Goal: Use online tool/utility: Utilize a website feature to perform a specific function

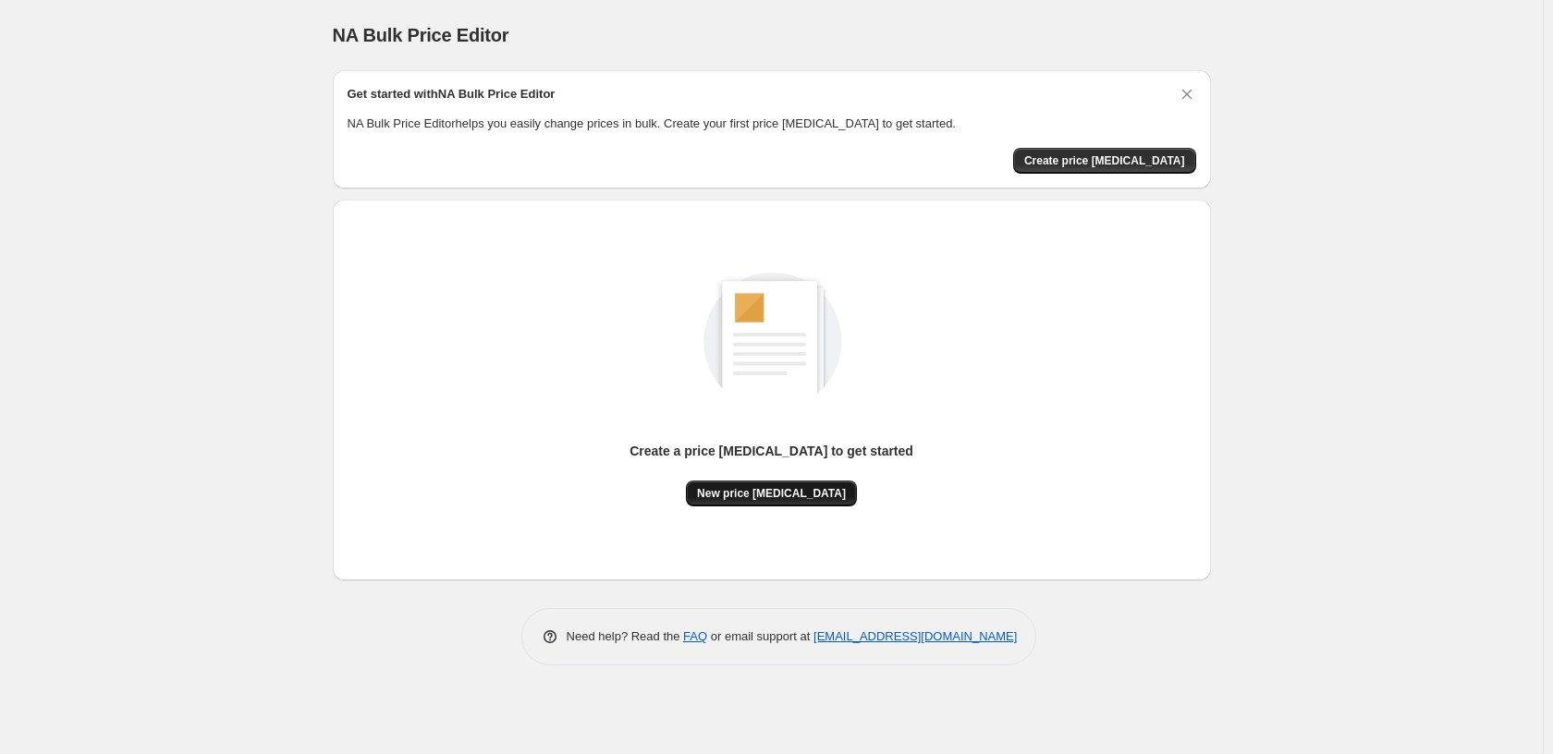
click at [827, 486] on button "New price [MEDICAL_DATA]" at bounding box center [771, 494] width 171 height 26
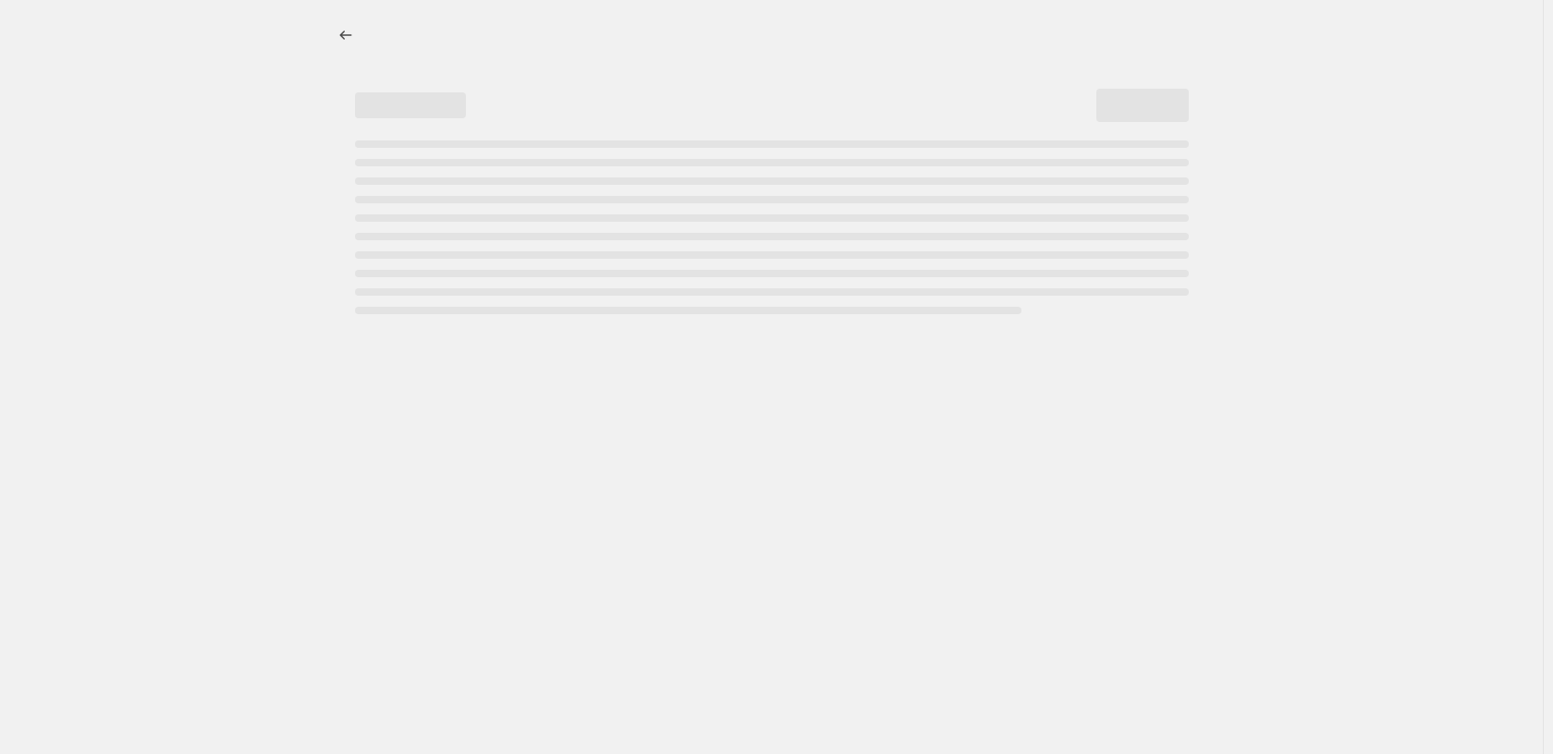
select select "percentage"
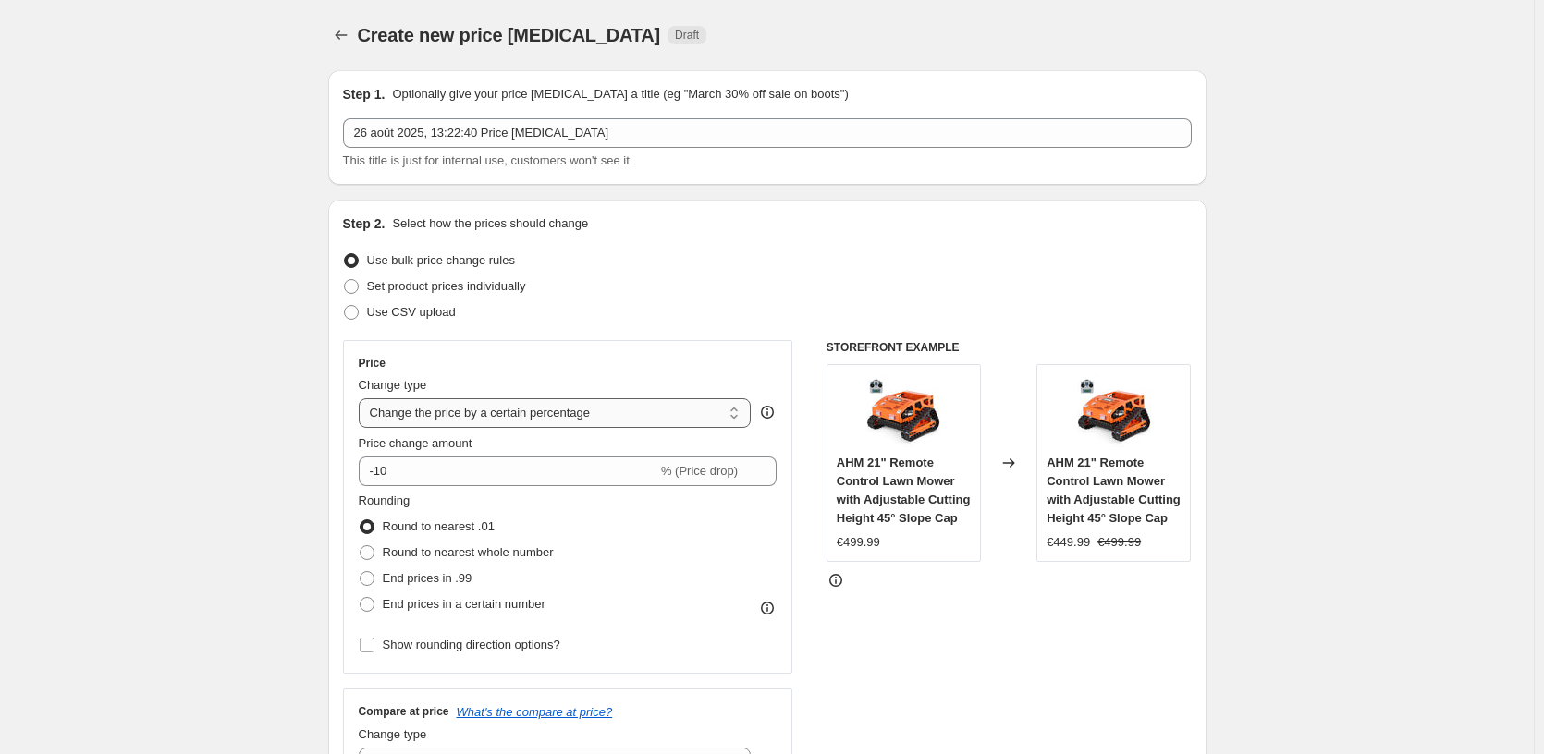
click at [500, 413] on select "Change the price to a certain amount Change the price by a certain amount Chang…" at bounding box center [555, 413] width 393 height 30
drag, startPoint x: 378, startPoint y: 471, endPoint x: 432, endPoint y: 477, distance: 53.9
click at [435, 479] on input "-10" at bounding box center [508, 472] width 299 height 30
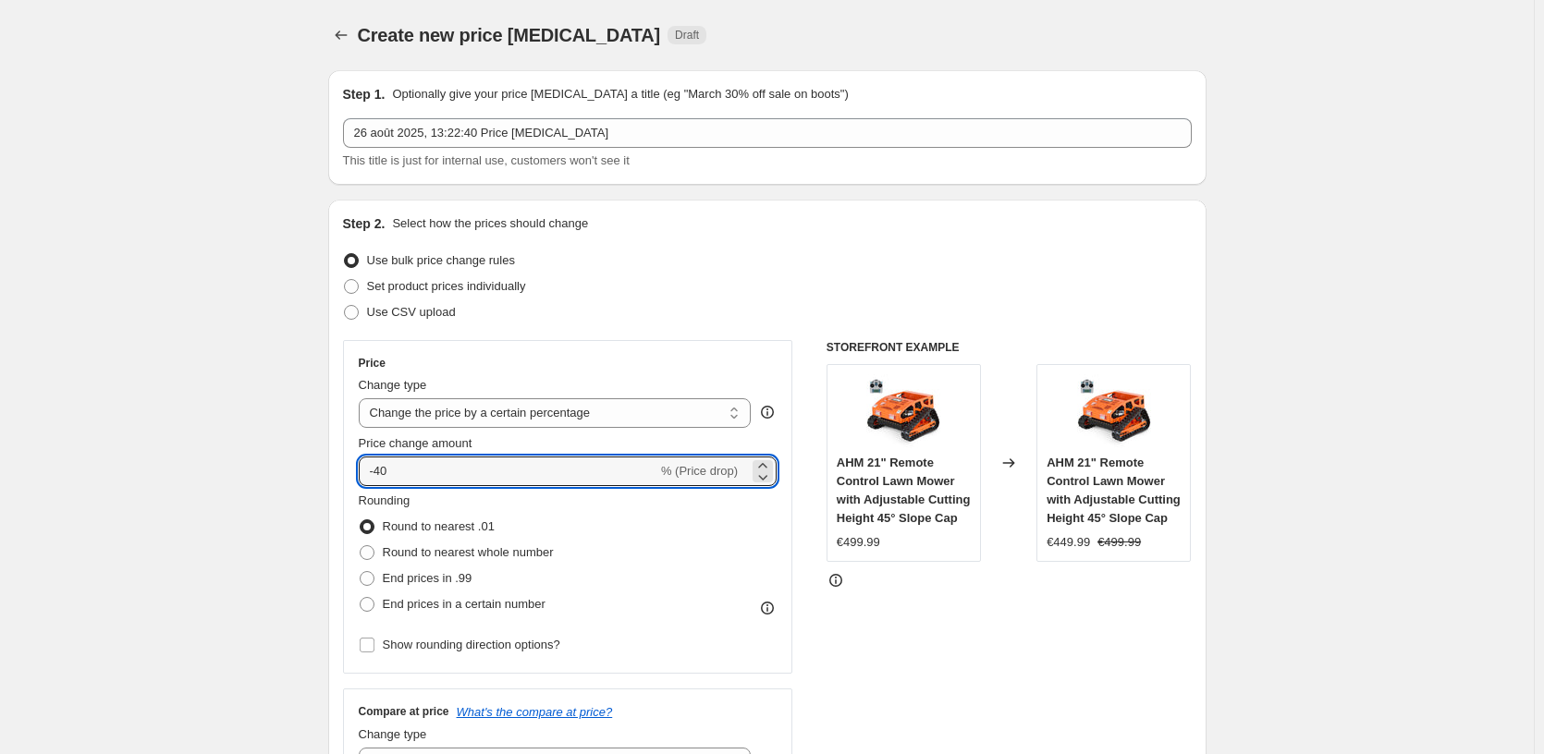
scroll to position [333, 0]
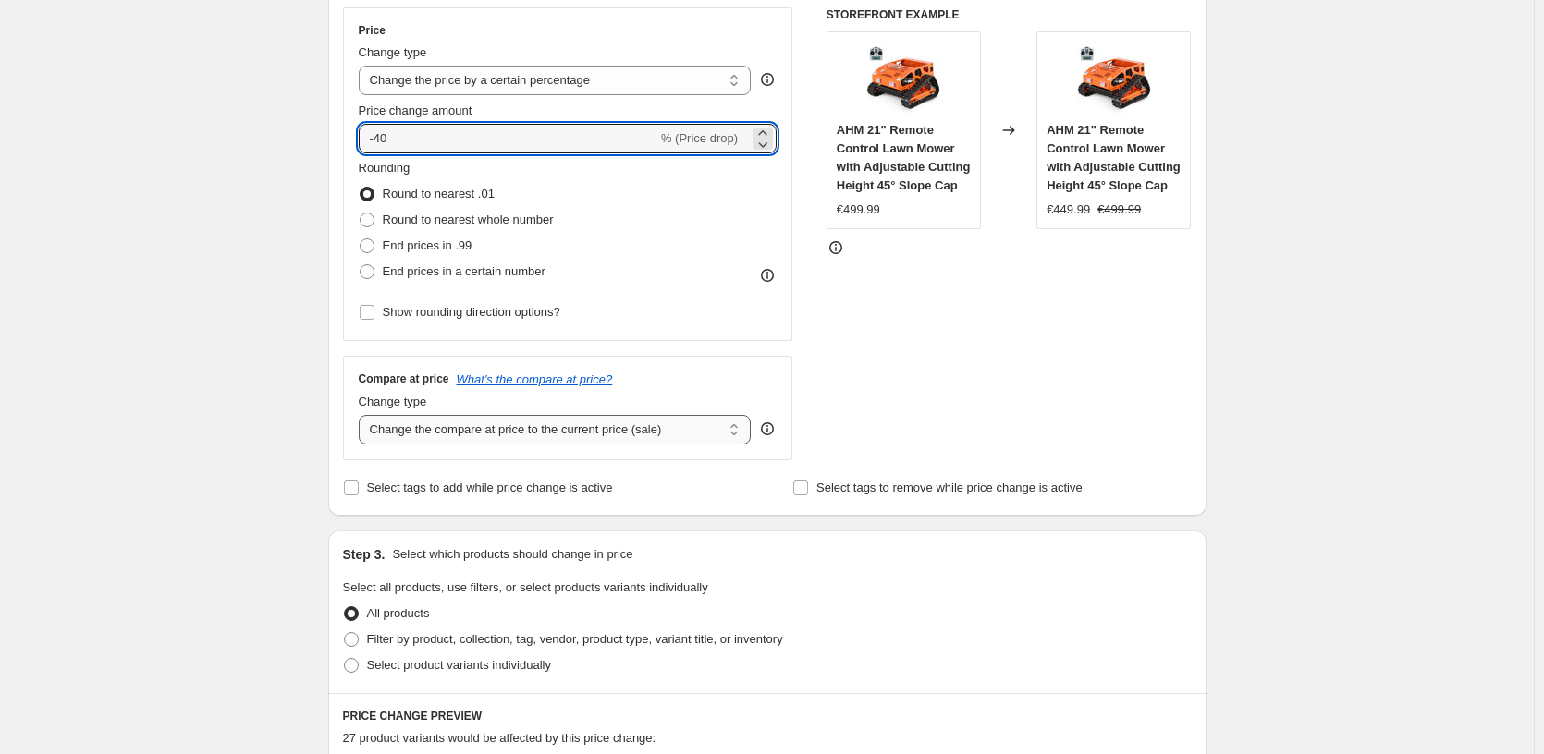
type input "-40"
click at [455, 424] on select "Change the compare at price to the current price (sale) Change the compare at p…" at bounding box center [555, 430] width 393 height 30
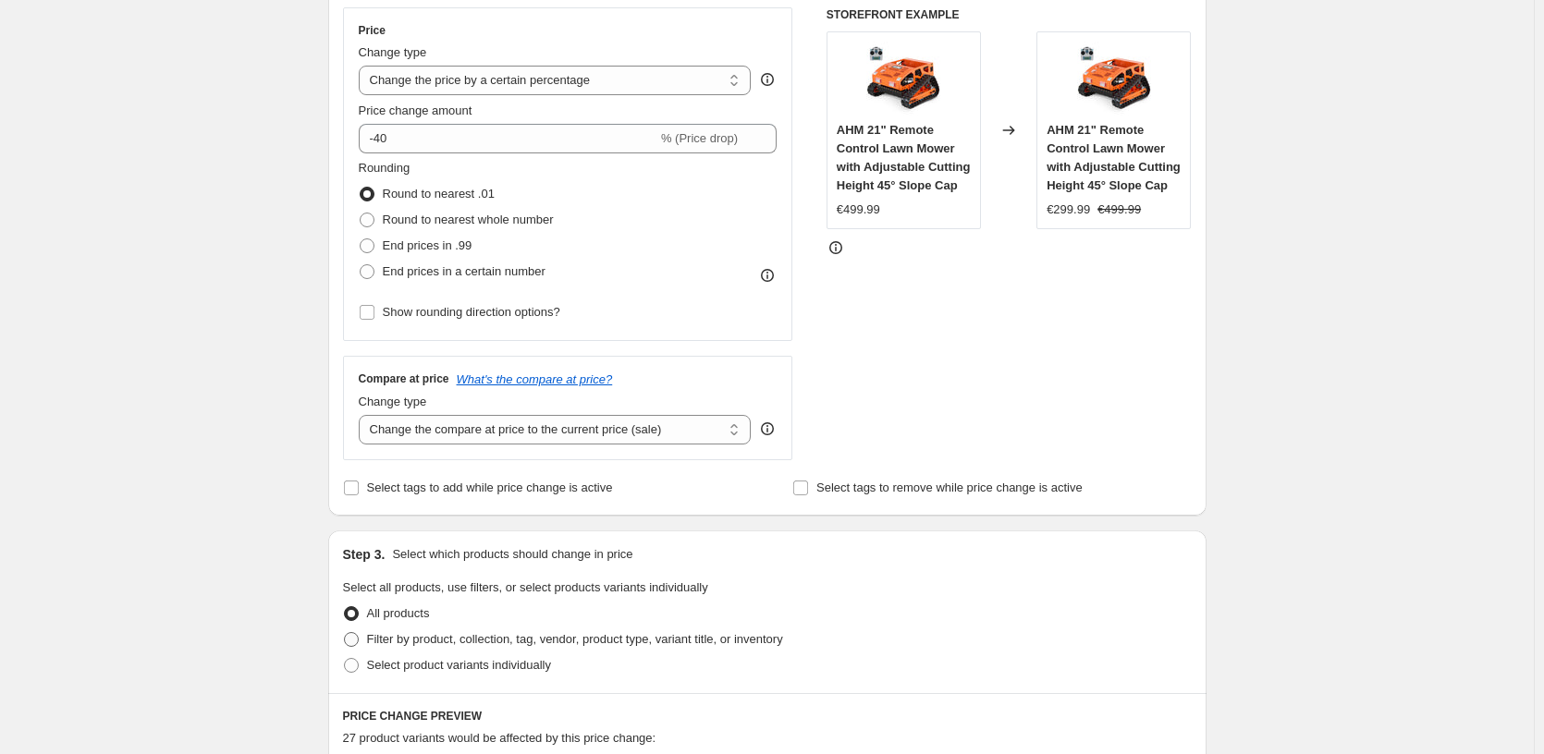
click at [468, 635] on span "Filter by product, collection, tag, vendor, product type, variant title, or inv…" at bounding box center [575, 639] width 416 height 14
click at [345, 633] on input "Filter by product, collection, tag, vendor, product type, variant title, or inv…" at bounding box center [344, 632] width 1 height 1
radio input "true"
click at [670, 432] on select "Change the compare at price to the current price (sale) Change the compare at p…" at bounding box center [555, 430] width 393 height 30
select select "remove"
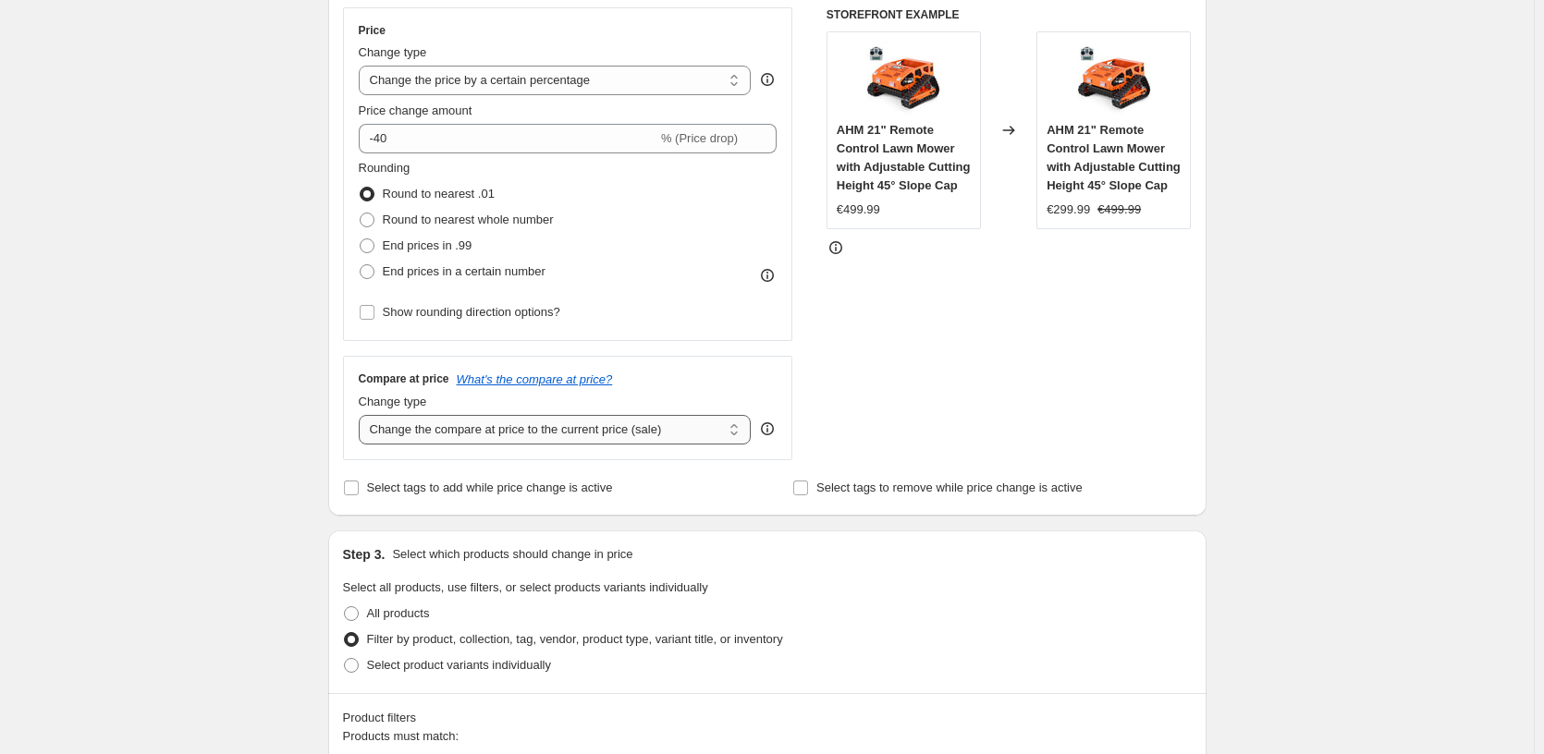
click at [362, 415] on select "Change the compare at price to the current price (sale) Change the compare at p…" at bounding box center [555, 430] width 393 height 30
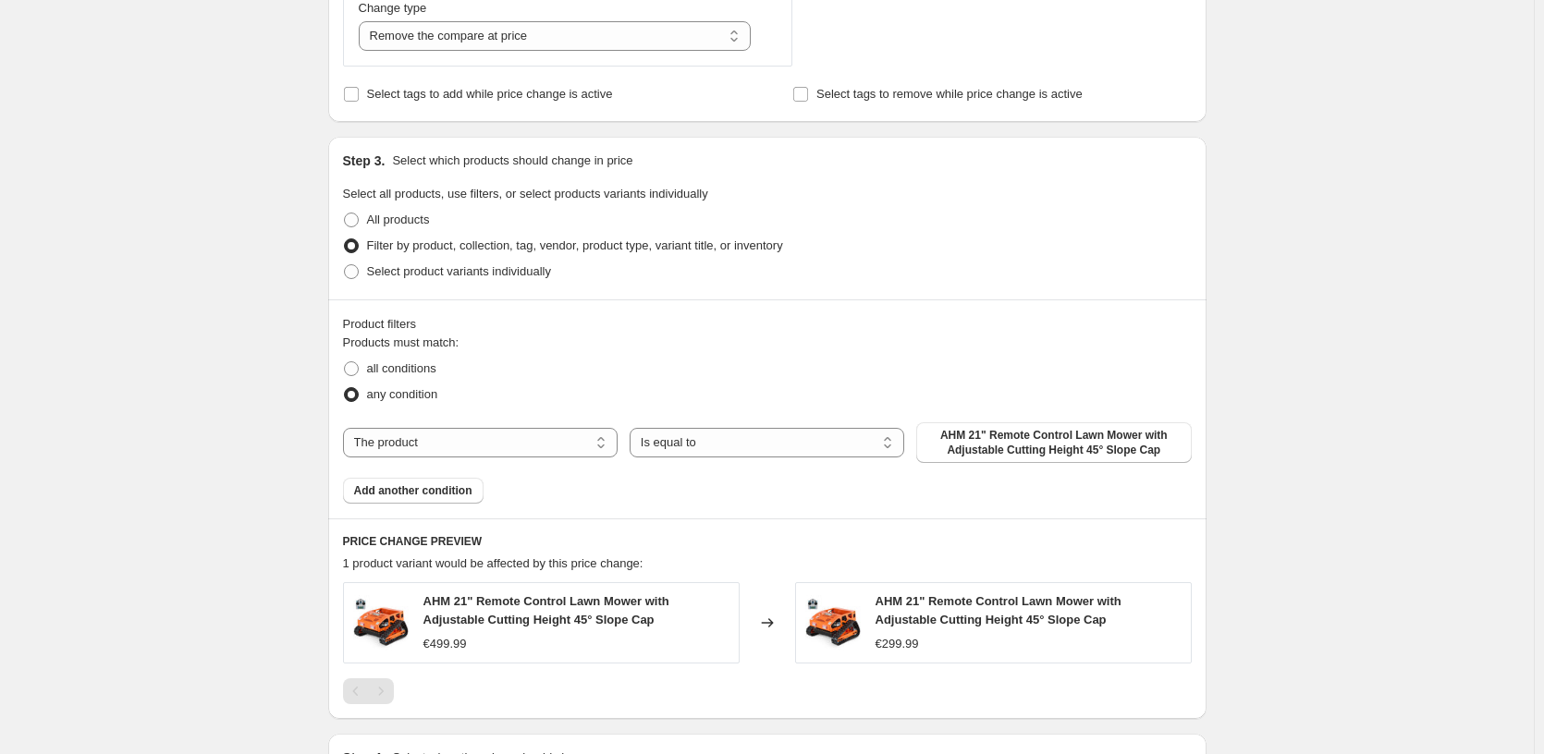
scroll to position [813, 0]
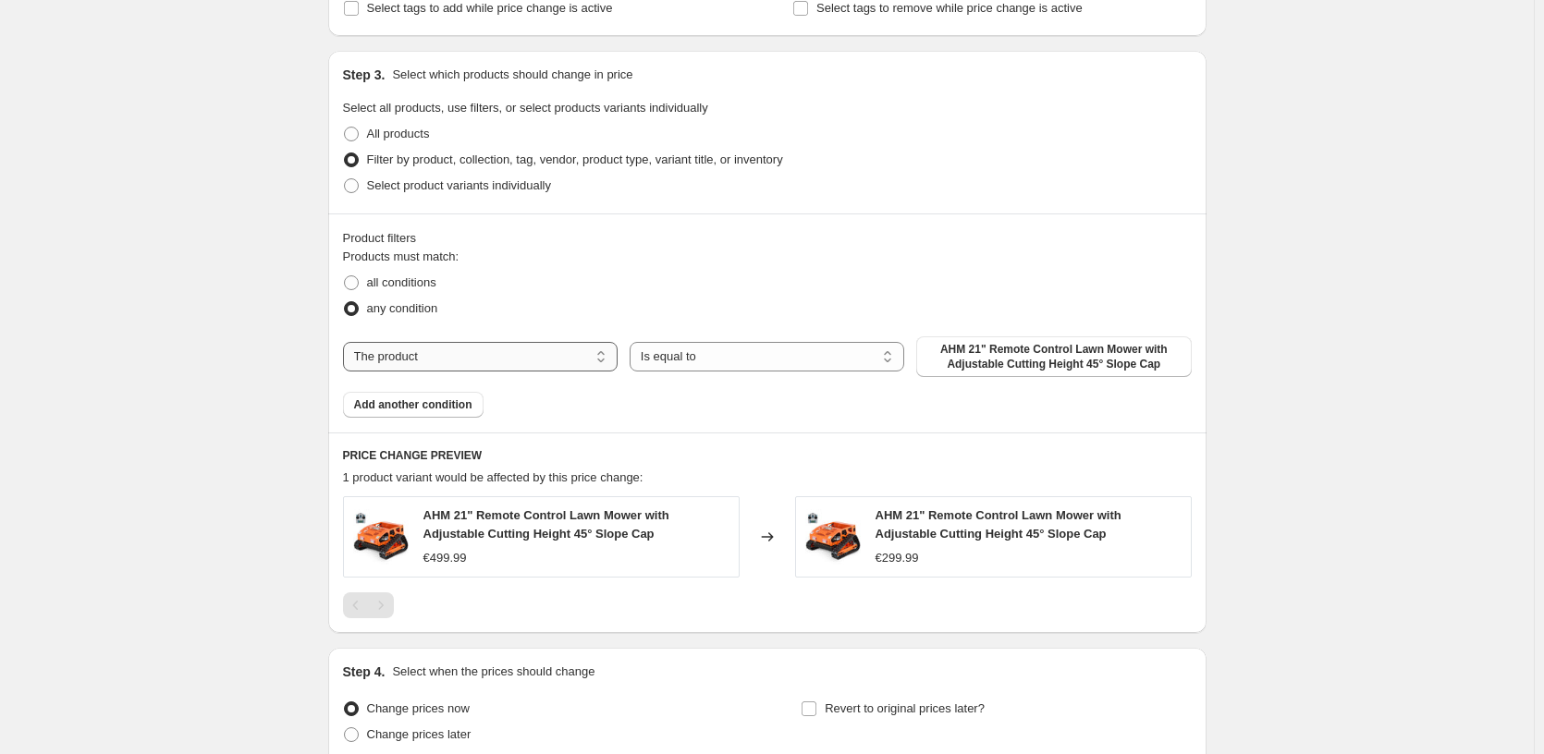
click at [533, 361] on select "The product The product's collection The product's tag The product's vendor The…" at bounding box center [480, 357] width 275 height 30
select select "vendor"
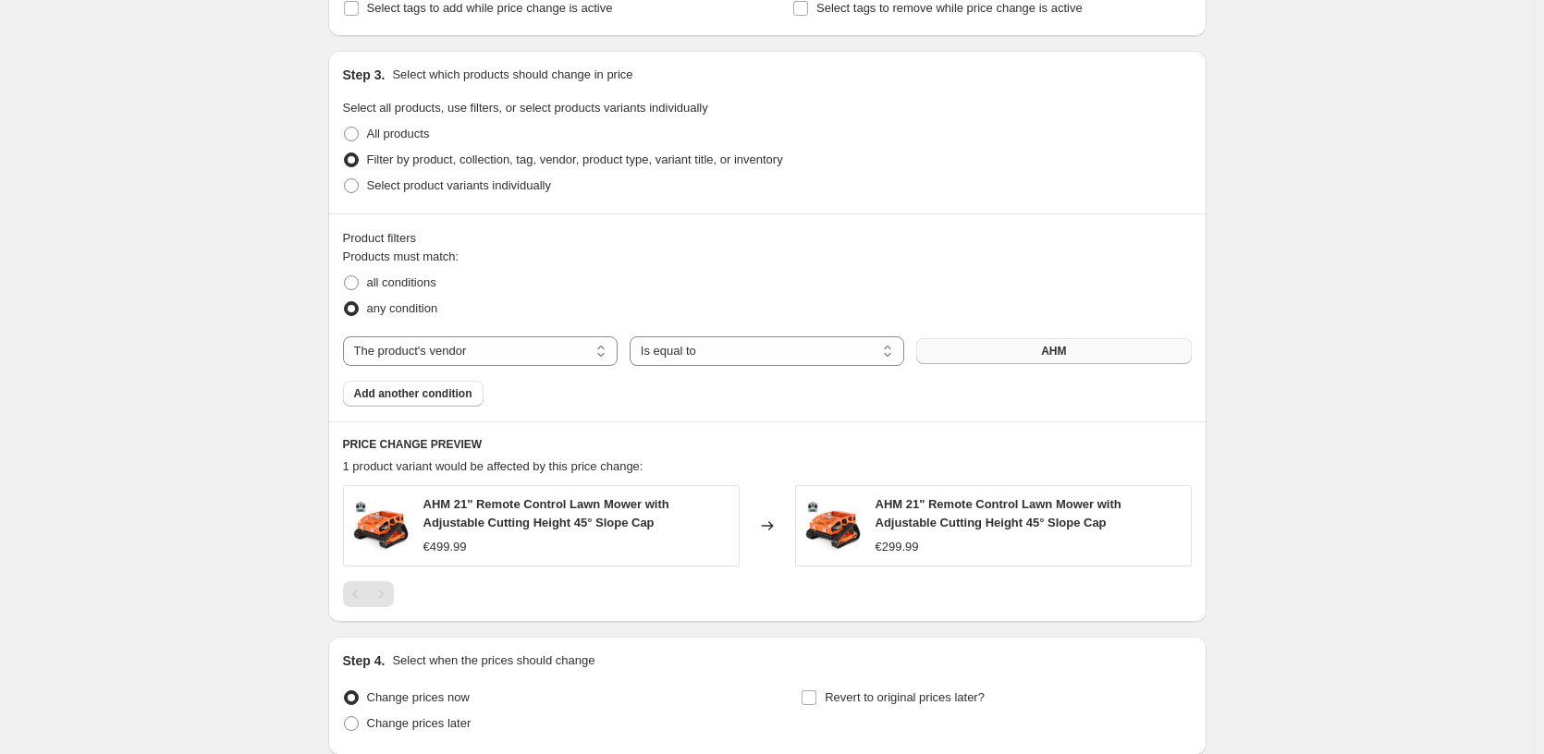
click at [989, 362] on button "AHM" at bounding box center [1053, 351] width 275 height 26
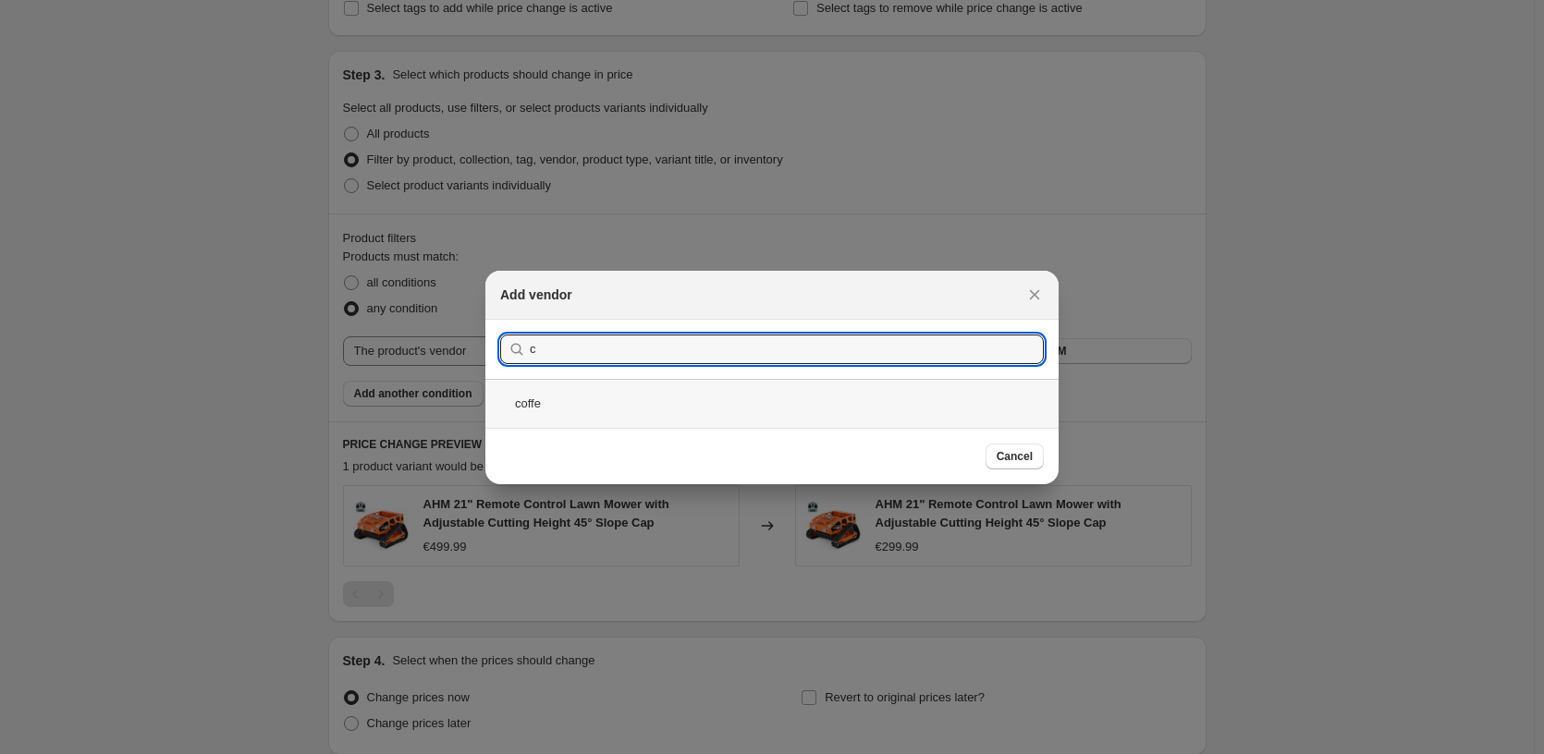
type input "c"
click at [618, 384] on div "coffe" at bounding box center [771, 403] width 573 height 49
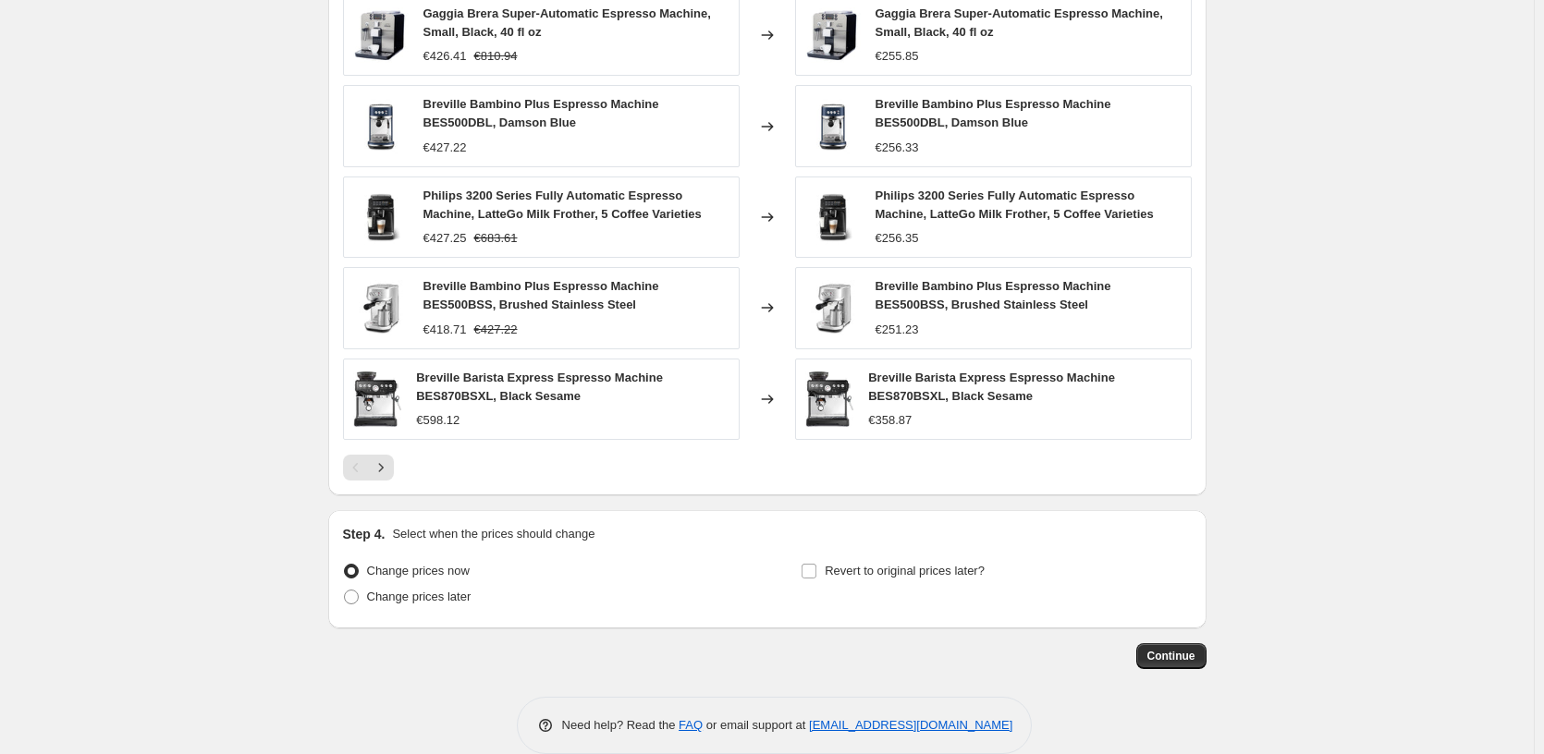
scroll to position [1332, 0]
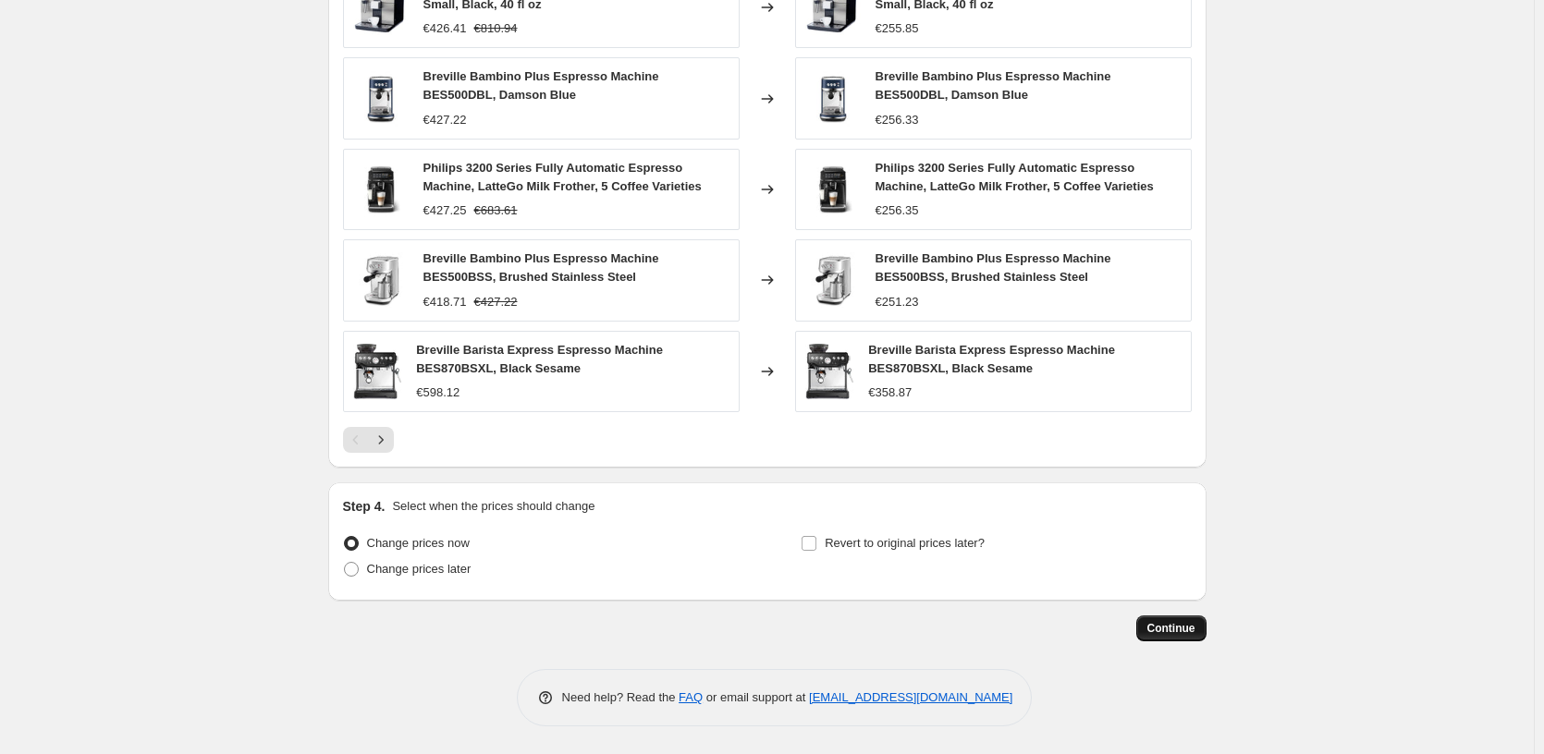
click at [1160, 631] on span "Continue" at bounding box center [1171, 628] width 48 height 15
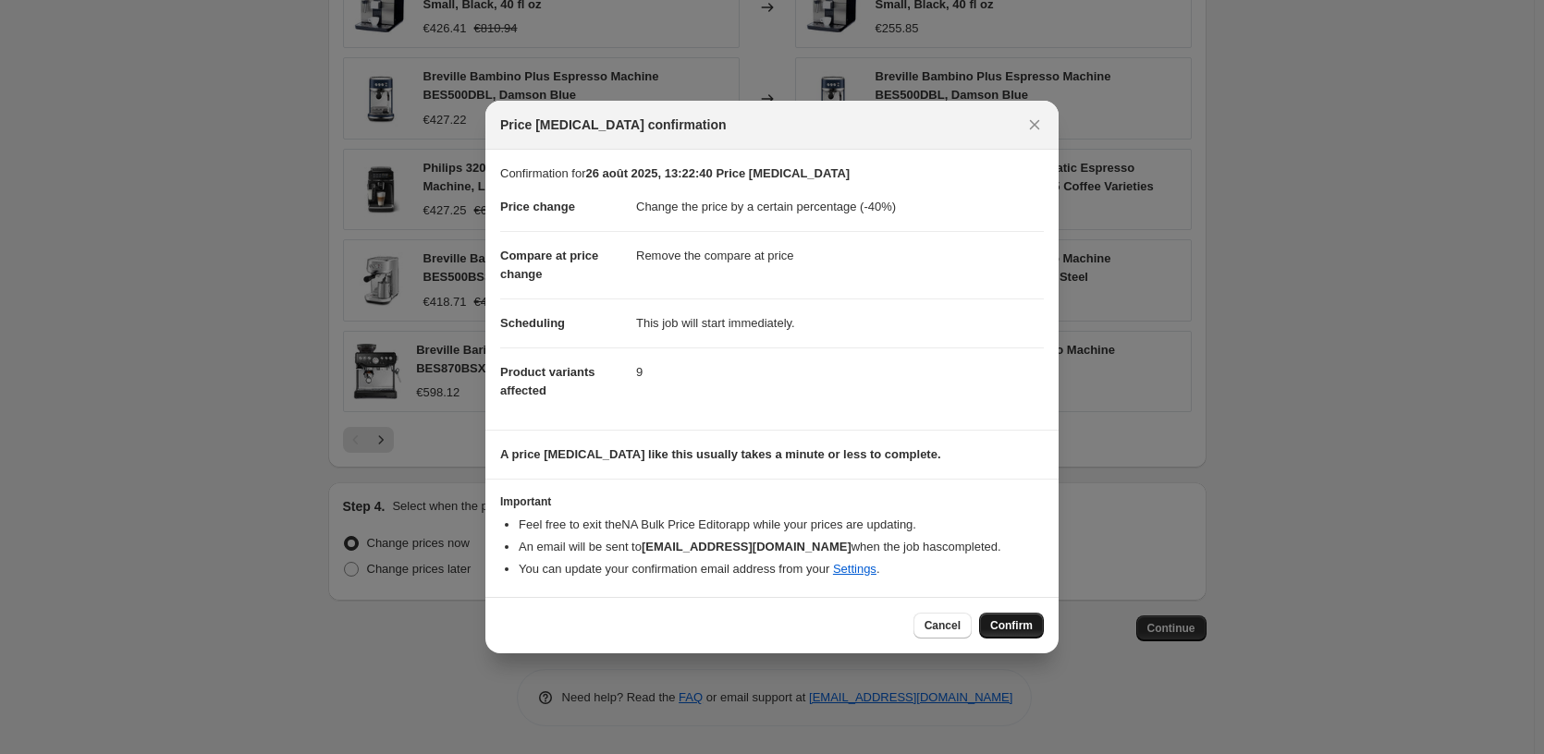
click at [1010, 622] on span "Confirm" at bounding box center [1011, 625] width 43 height 15
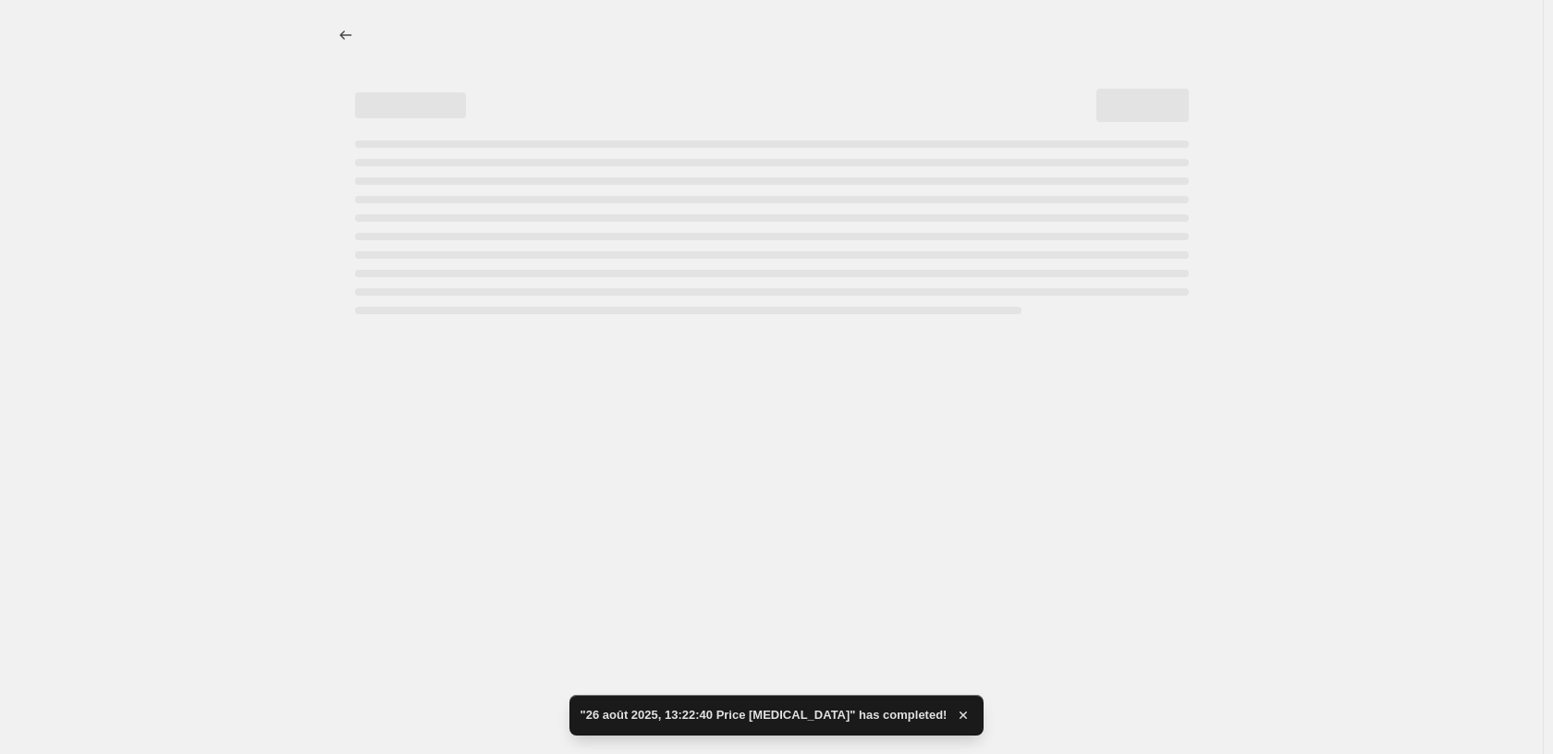
select select "percentage"
select select "remove"
select select "vendor"
